Goal: Information Seeking & Learning: Learn about a topic

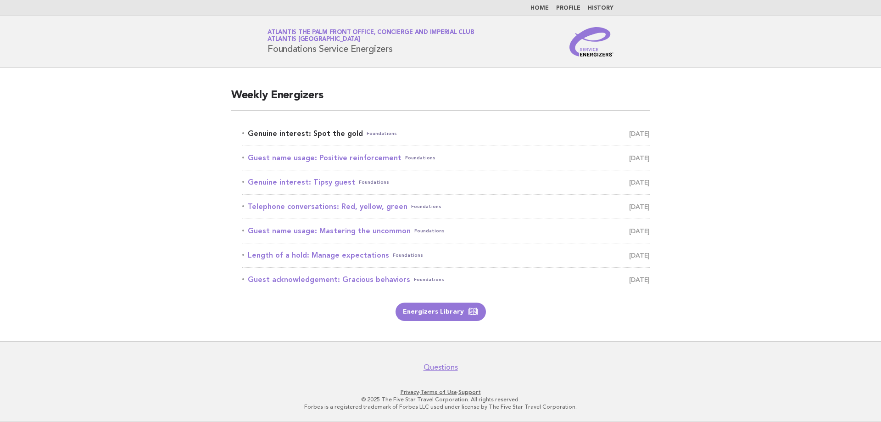
click at [338, 129] on link "Genuine interest: Spot the gold Foundations [DATE]" at bounding box center [445, 133] width 407 height 13
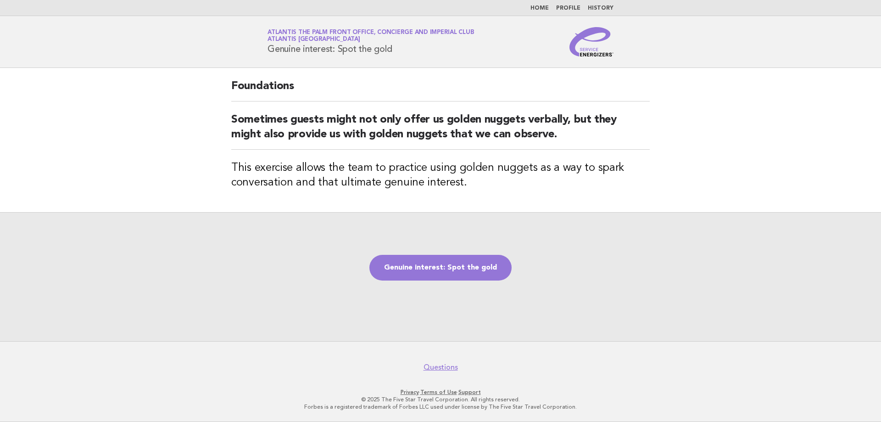
drag, startPoint x: 269, startPoint y: 50, endPoint x: 401, endPoint y: 51, distance: 132.6
click at [401, 51] on h1 "Service Energizers Atlantis The Palm Front Office, Concierge and Imperial Club …" at bounding box center [370, 42] width 206 height 24
copy h1 "Genuine interest: Spot the gold"
click at [754, 117] on main "Foundations Sometimes guests might not only offer us golden nuggets verbally, b…" at bounding box center [440, 204] width 881 height 273
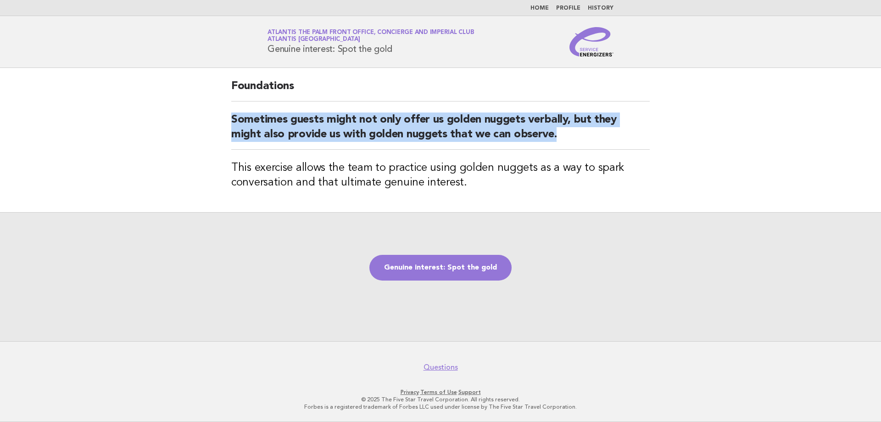
drag, startPoint x: 233, startPoint y: 121, endPoint x: 564, endPoint y: 138, distance: 331.6
click at [564, 138] on h2 "Sometimes guests might not only offer us golden nuggets verbally, but they migh…" at bounding box center [440, 130] width 418 height 37
copy h2 "Sometimes guests might not only offer us golden nuggets verbally, but they migh…"
click at [449, 271] on link "Genuine interest: Spot the gold" at bounding box center [440, 268] width 142 height 26
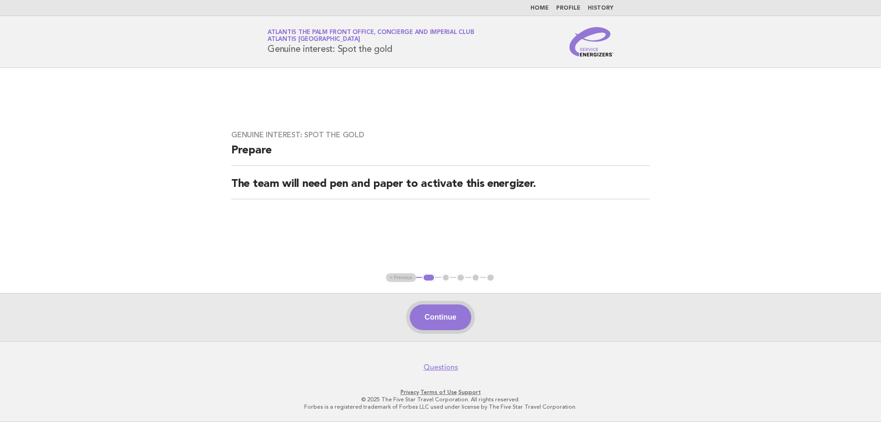
click at [440, 319] on button "Continue" at bounding box center [440, 317] width 61 height 26
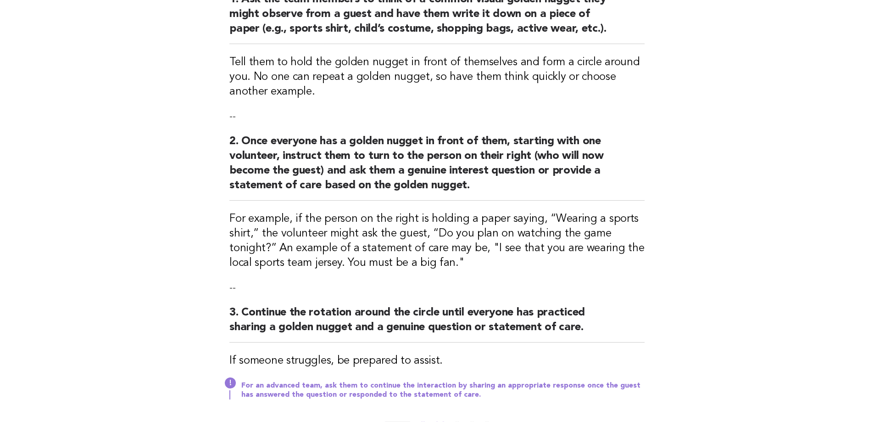
scroll to position [138, 0]
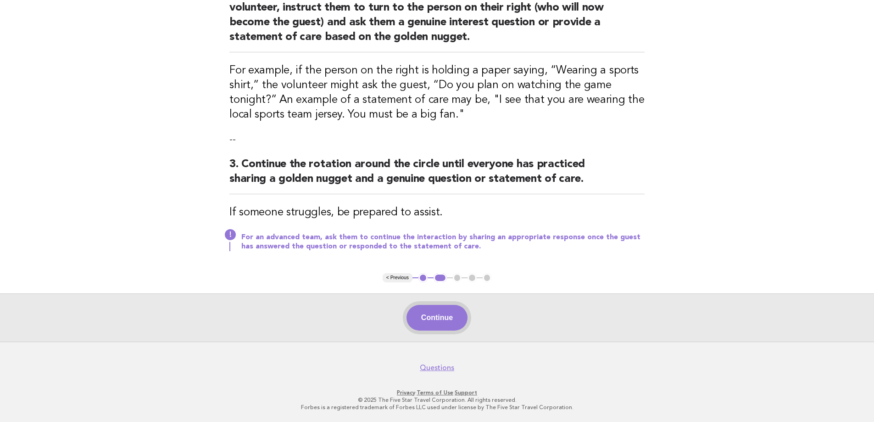
click at [429, 311] on button "Continue" at bounding box center [436, 318] width 61 height 26
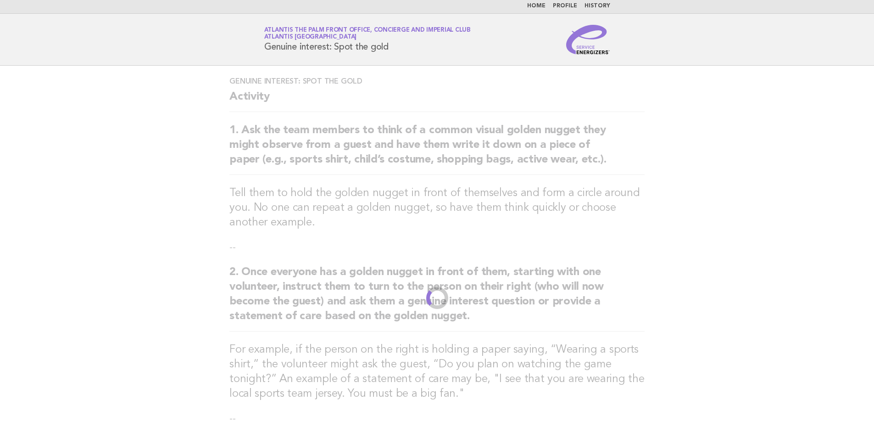
scroll to position [0, 0]
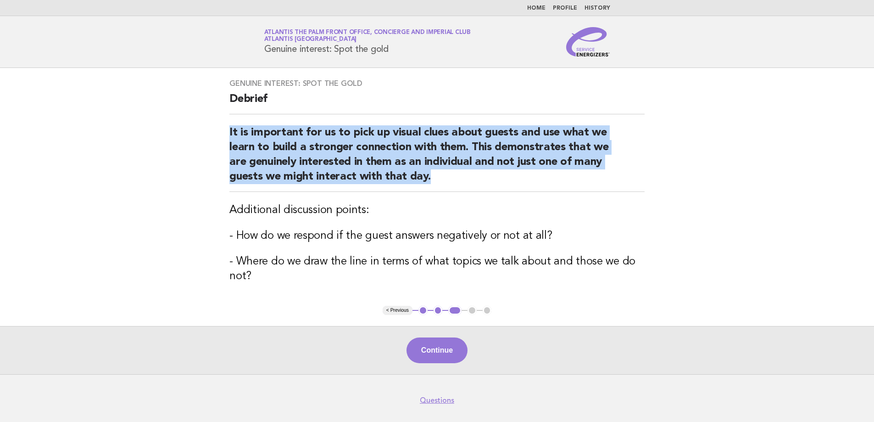
drag, startPoint x: 216, startPoint y: 122, endPoint x: 453, endPoint y: 177, distance: 242.9
click at [453, 177] on main "Genuine interest: Spot the gold Debrief It is important for us to pick up visua…" at bounding box center [437, 221] width 874 height 306
copy h2 "It is important for us to pick up visual clues about guests and use what we lea…"
click at [424, 357] on button "Continue" at bounding box center [436, 350] width 61 height 26
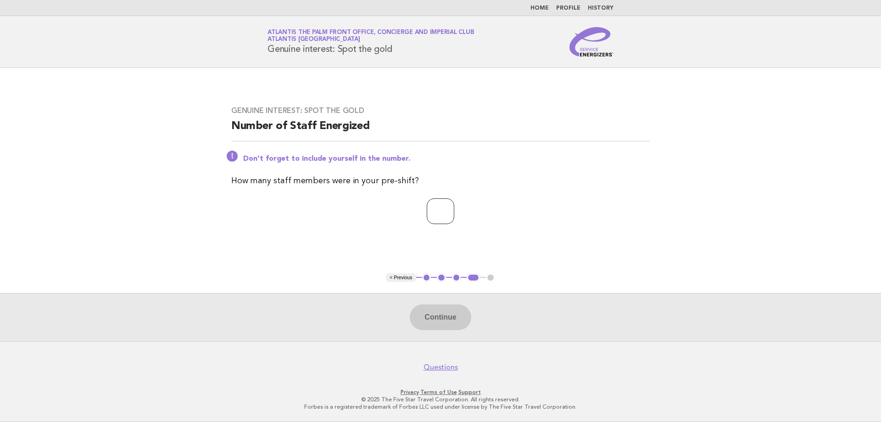
drag, startPoint x: 438, startPoint y: 199, endPoint x: 443, endPoint y: 206, distance: 8.3
click at [440, 202] on input "number" at bounding box center [441, 211] width 28 height 26
type input "*"
click at [439, 322] on button "Continue" at bounding box center [440, 317] width 61 height 26
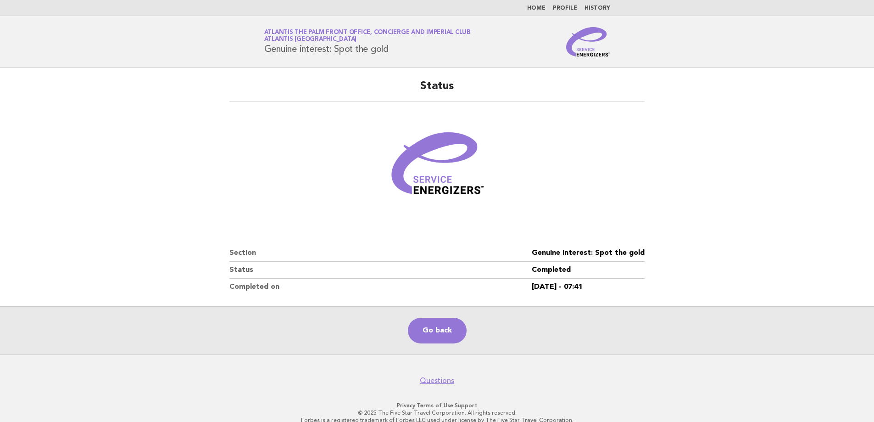
click at [800, 119] on main "Status Section Genuine interest: Spot the gold Status Completed Completed on 12…" at bounding box center [437, 211] width 874 height 286
